Goal: Task Accomplishment & Management: Use online tool/utility

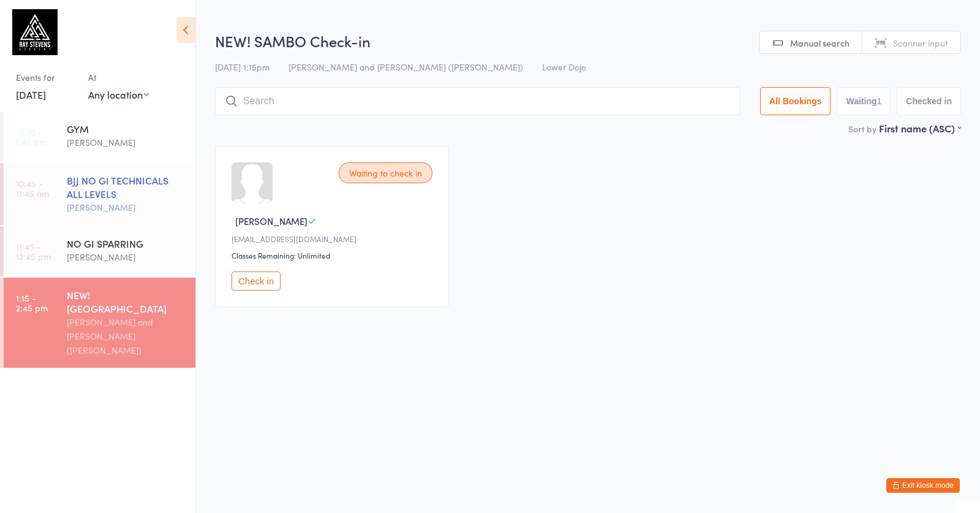
click at [39, 216] on link "10:45 - 11:45 am BJJ NO GI TECHNICALS ALL LEVELS [PERSON_NAME]" at bounding box center [100, 194] width 192 height 62
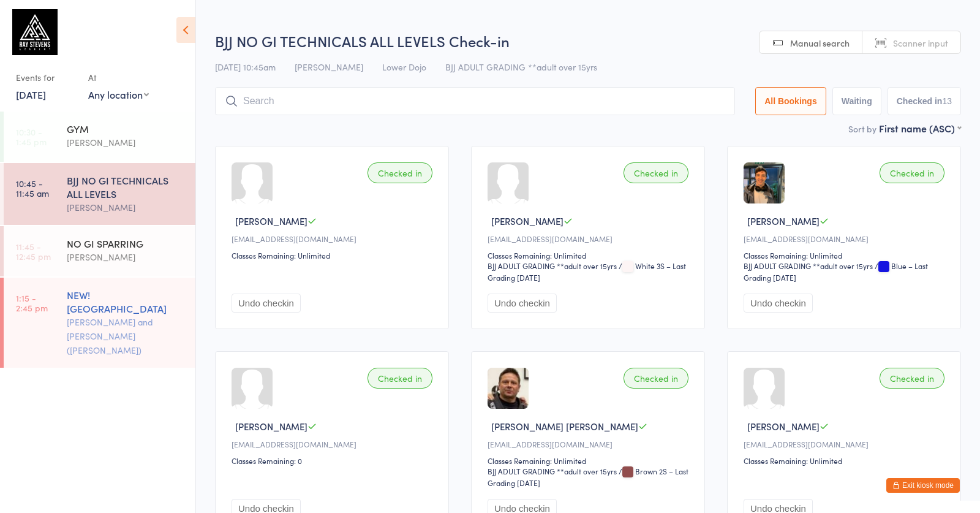
click at [43, 291] on link "1:15 - 2:45 pm NEW! [PERSON_NAME] and [PERSON_NAME] ([PERSON_NAME])" at bounding box center [100, 322] width 192 height 90
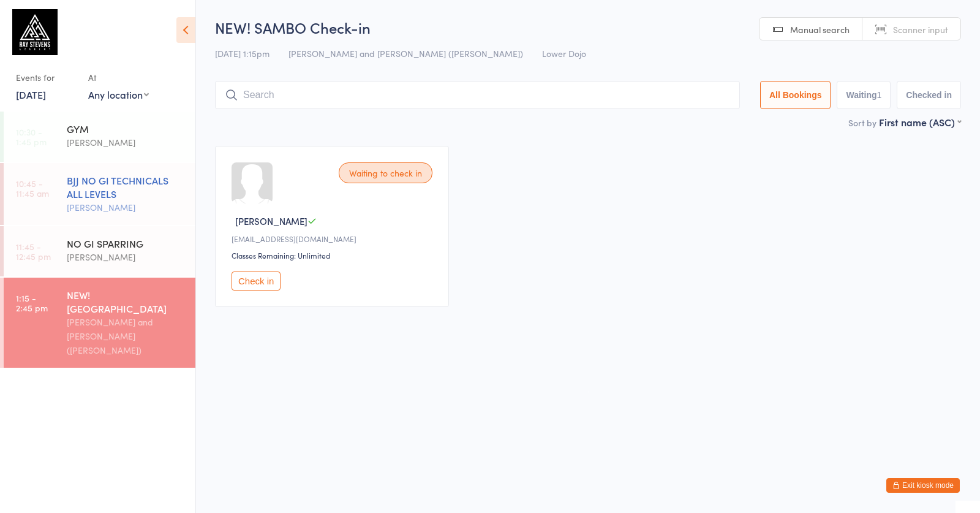
click at [116, 190] on div "BJJ NO GI TECHNICALS ALL LEVELS" at bounding box center [126, 186] width 118 height 27
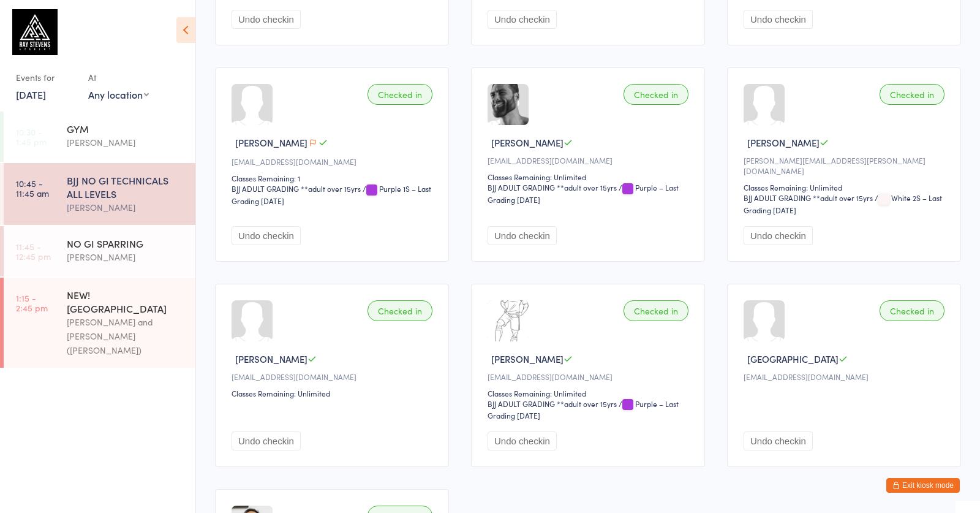
scroll to position [492, 0]
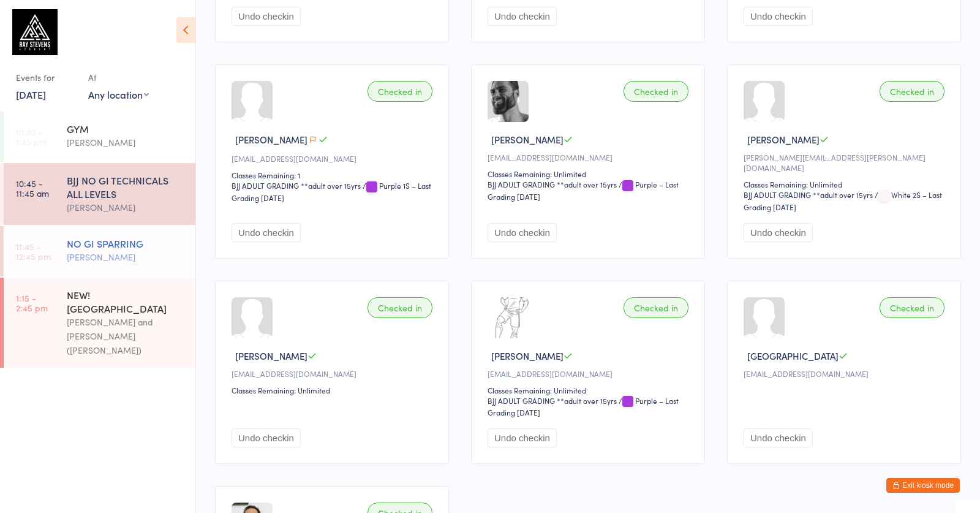
click at [146, 244] on div "NO GI SPARRING" at bounding box center [126, 242] width 118 height 13
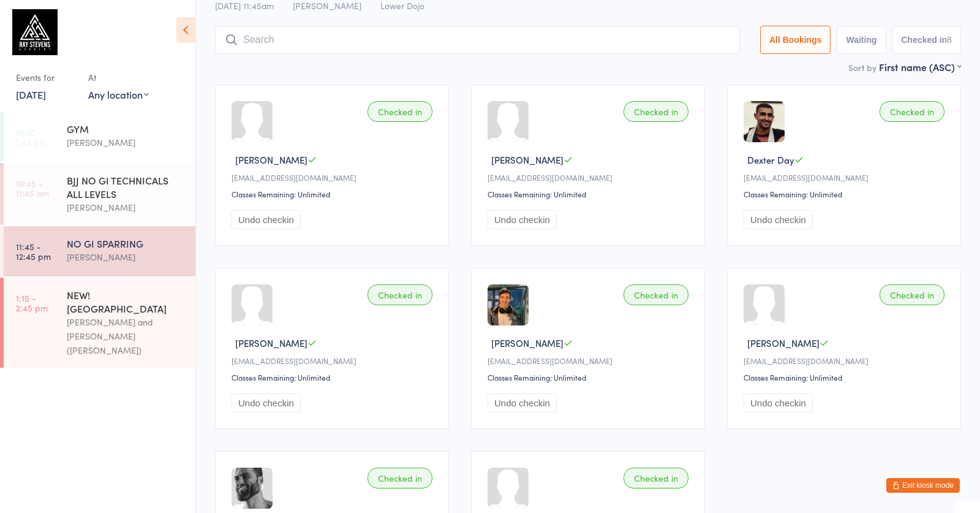
scroll to position [61, 0]
click at [107, 203] on div "[PERSON_NAME]" at bounding box center [126, 207] width 118 height 14
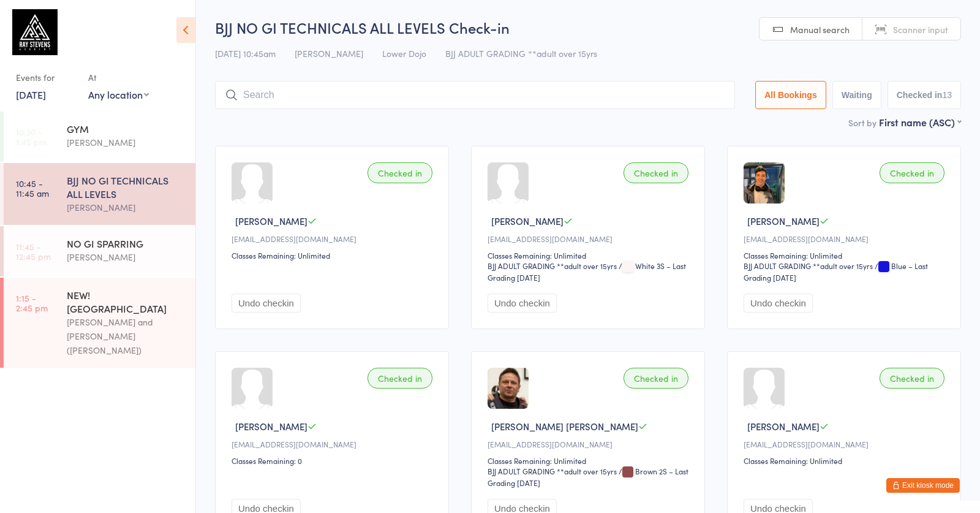
scroll to position [17, 0]
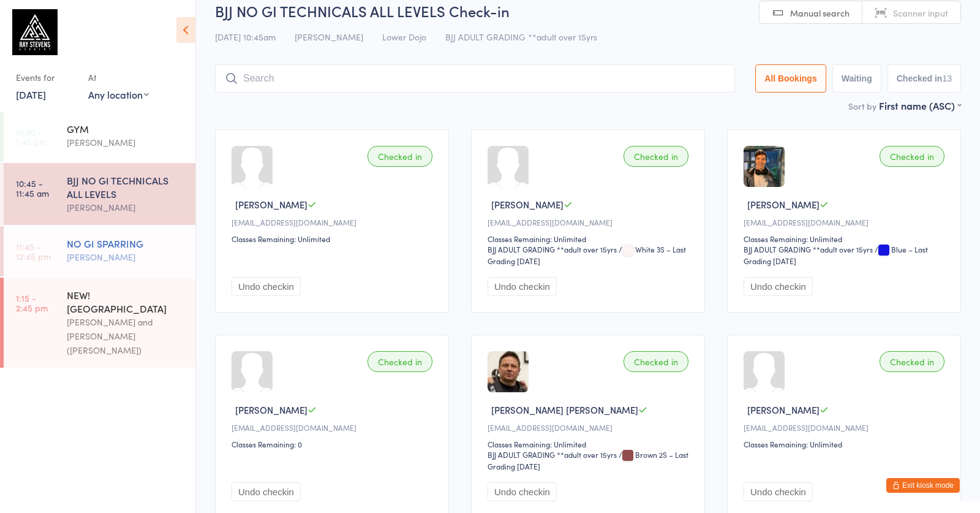
click at [116, 273] on div "NO GI SPARRING [PERSON_NAME]" at bounding box center [131, 250] width 129 height 48
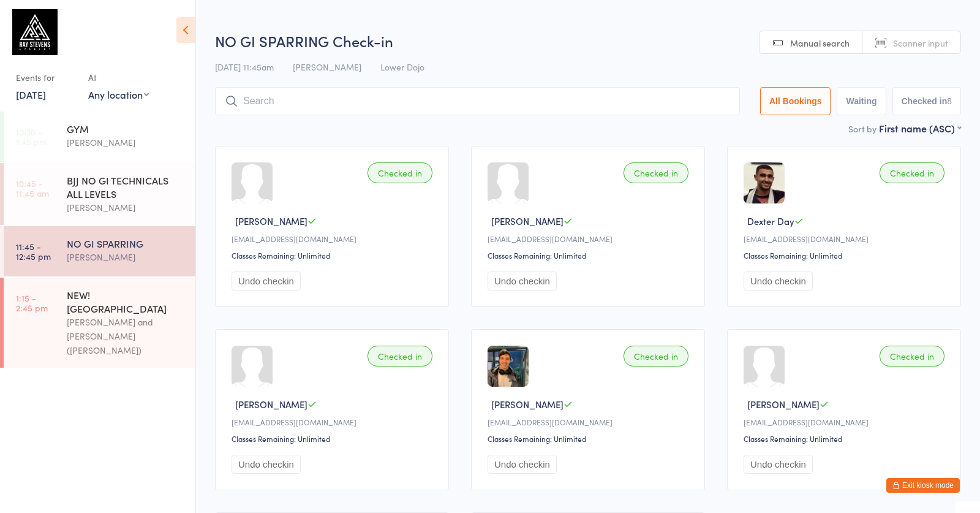
drag, startPoint x: 115, startPoint y: 301, endPoint x: 137, endPoint y: 268, distance: 39.4
click at [115, 301] on div "NEW! [GEOGRAPHIC_DATA]" at bounding box center [126, 301] width 118 height 27
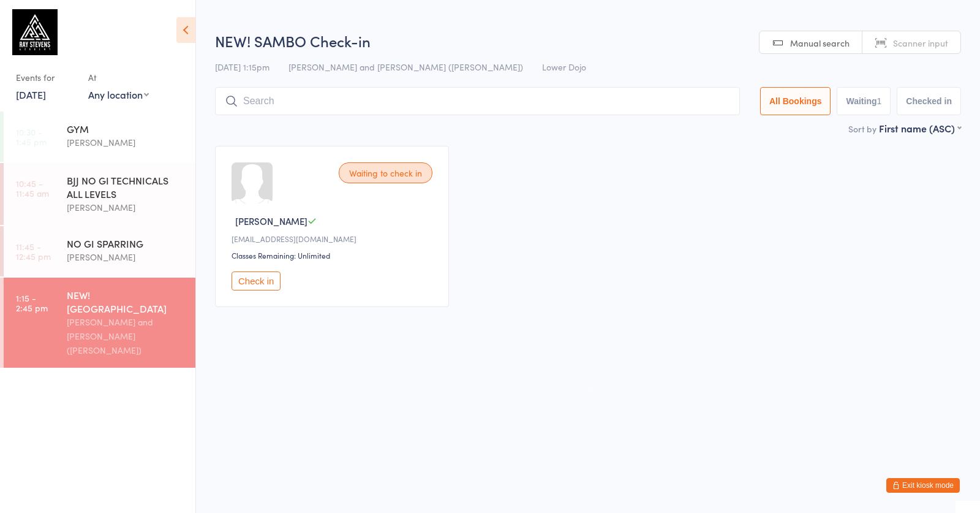
click at [270, 101] on input "search" at bounding box center [477, 101] width 525 height 28
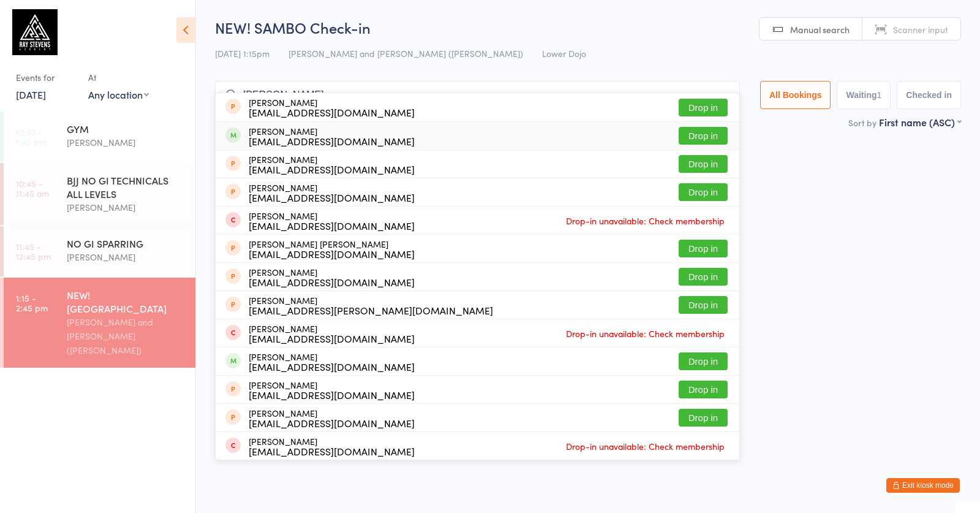
type input "[PERSON_NAME]"
click at [287, 141] on div "[EMAIL_ADDRESS][DOMAIN_NAME]" at bounding box center [332, 141] width 166 height 10
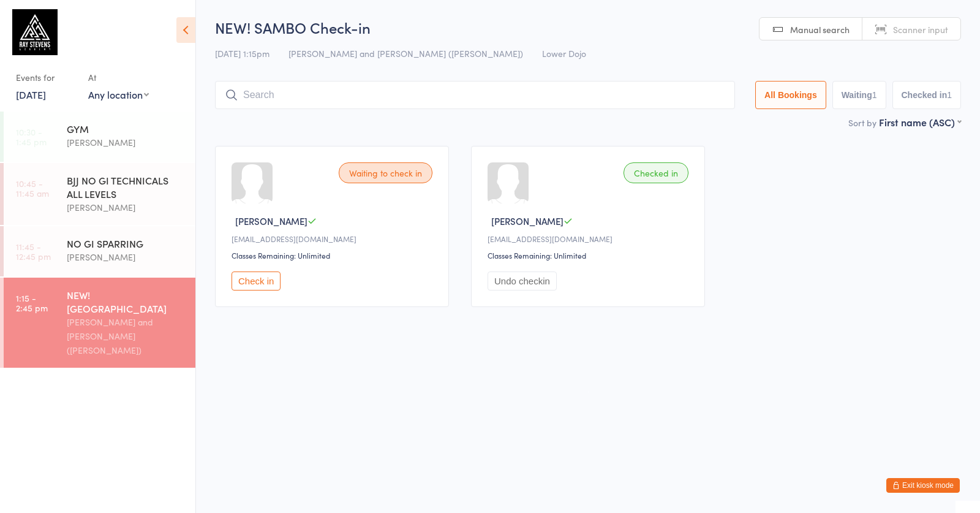
click at [415, 94] on input "search" at bounding box center [475, 95] width 520 height 28
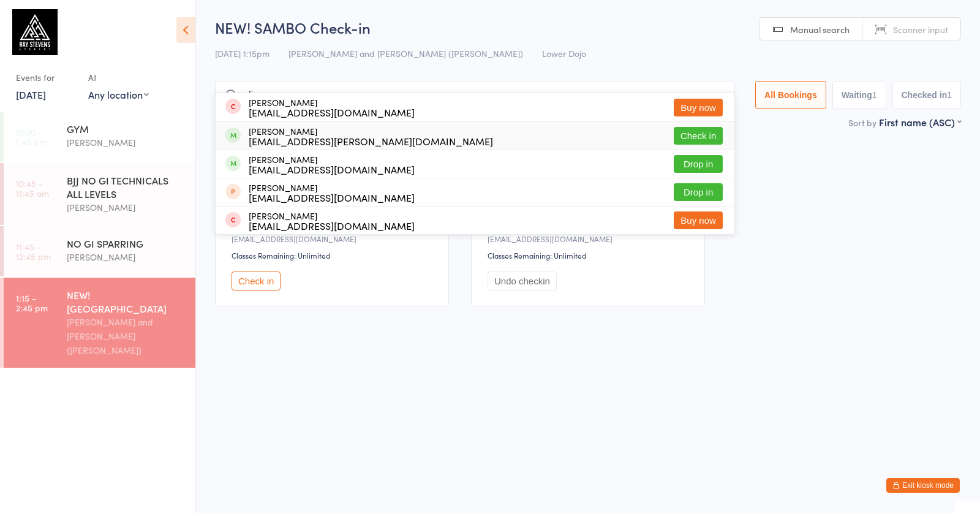
type input "alias"
click at [315, 139] on div "[EMAIL_ADDRESS][PERSON_NAME][DOMAIN_NAME]" at bounding box center [371, 141] width 244 height 10
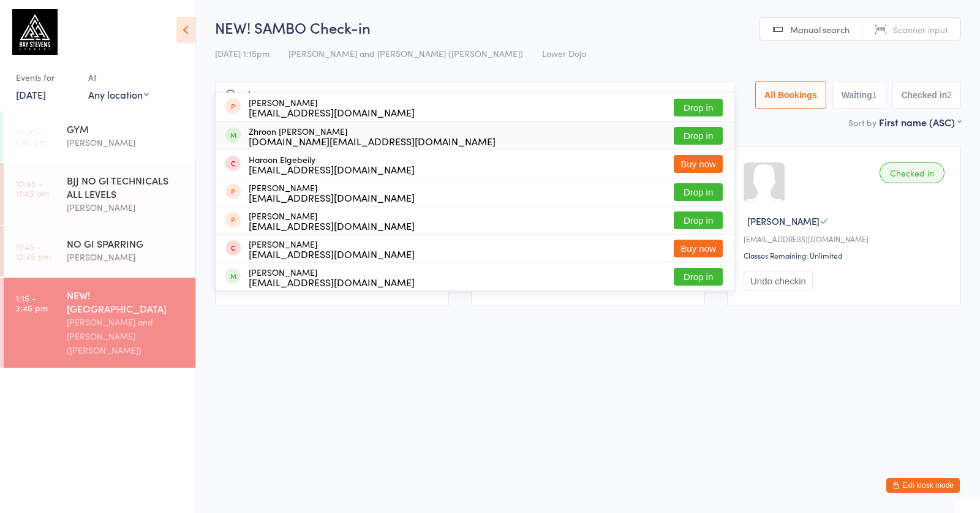
type input "zharooon"
click at [279, 141] on div "[DOMAIN_NAME][EMAIL_ADDRESS][DOMAIN_NAME]" at bounding box center [372, 141] width 247 height 10
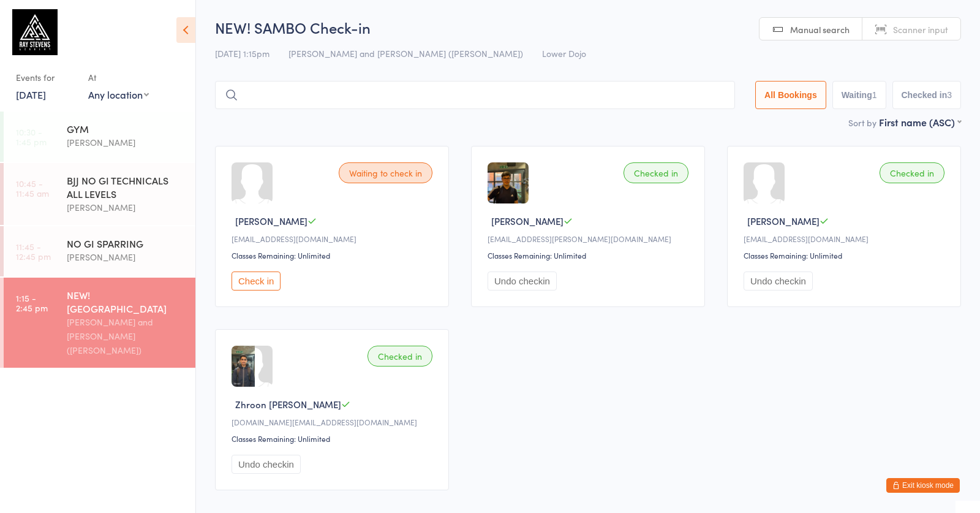
click at [351, 92] on input "search" at bounding box center [475, 95] width 520 height 28
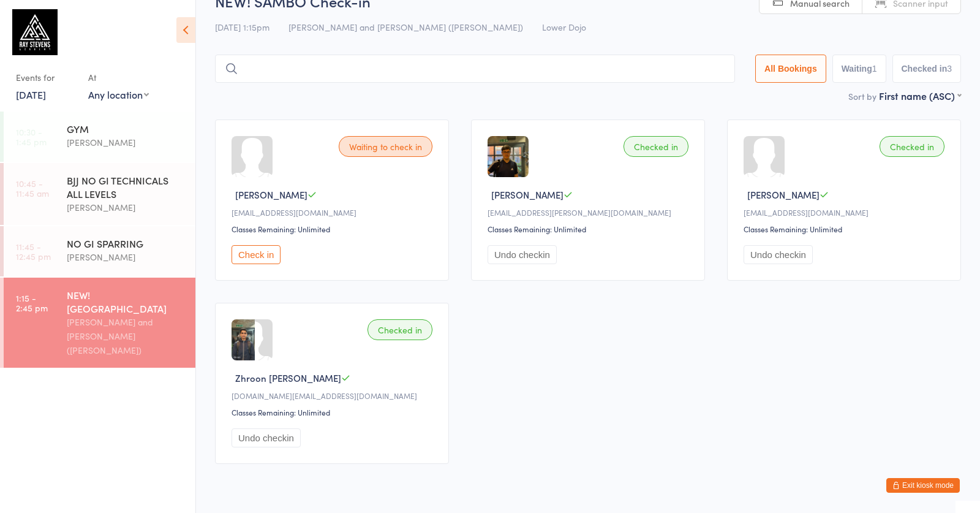
scroll to position [72, 0]
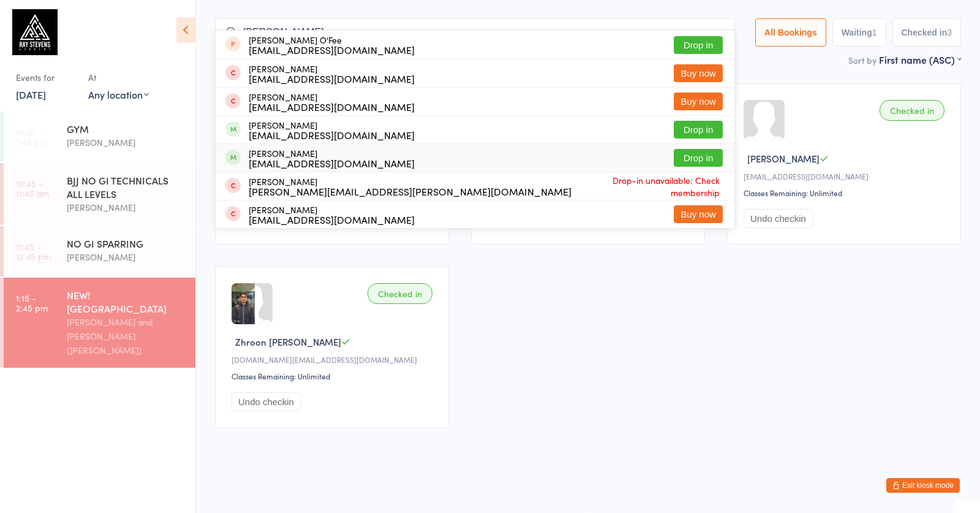
type input "[PERSON_NAME]"
click at [331, 158] on div "[EMAIL_ADDRESS][DOMAIN_NAME]" at bounding box center [332, 163] width 166 height 10
